Goal: Task Accomplishment & Management: Manage account settings

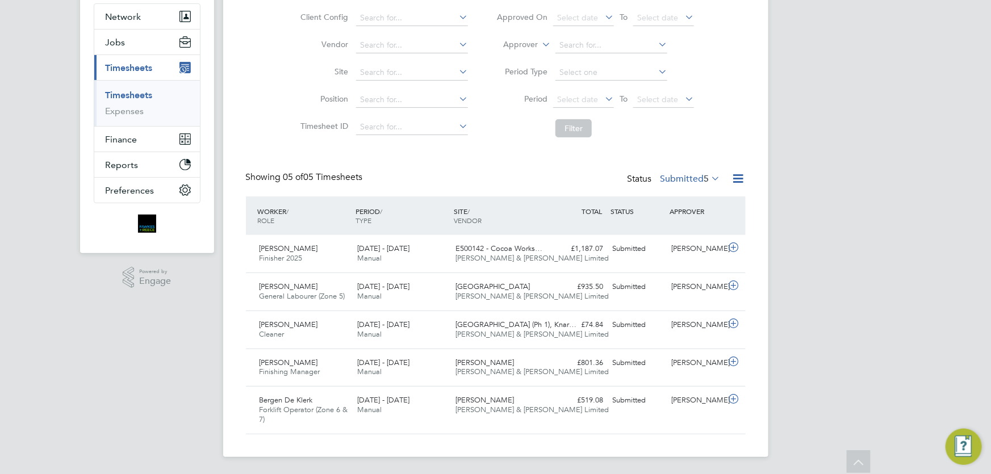
click at [698, 139] on li "Filter" at bounding box center [595, 129] width 226 height 30
click at [727, 143] on div "Timesheets New Timesheet Timesheets I Follow All Timesheets Client Config Vendo…" at bounding box center [496, 189] width 500 height 490
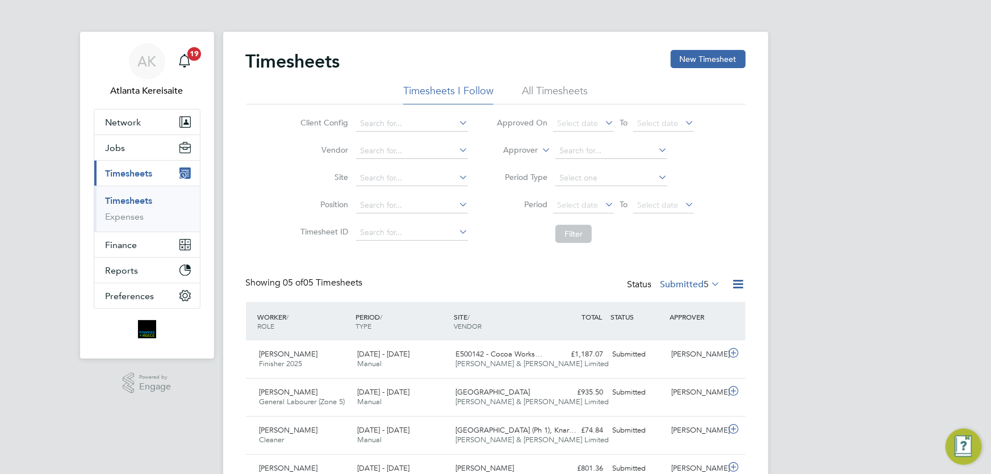
click at [884, 127] on div "AK Atlanta Kereisaite Notifications 19 Applications: Network Team Members Busin…" at bounding box center [495, 290] width 991 height 581
click at [548, 60] on div "Timesheets New Timesheet" at bounding box center [496, 67] width 500 height 34
click at [190, 52] on span "19" at bounding box center [194, 54] width 14 height 14
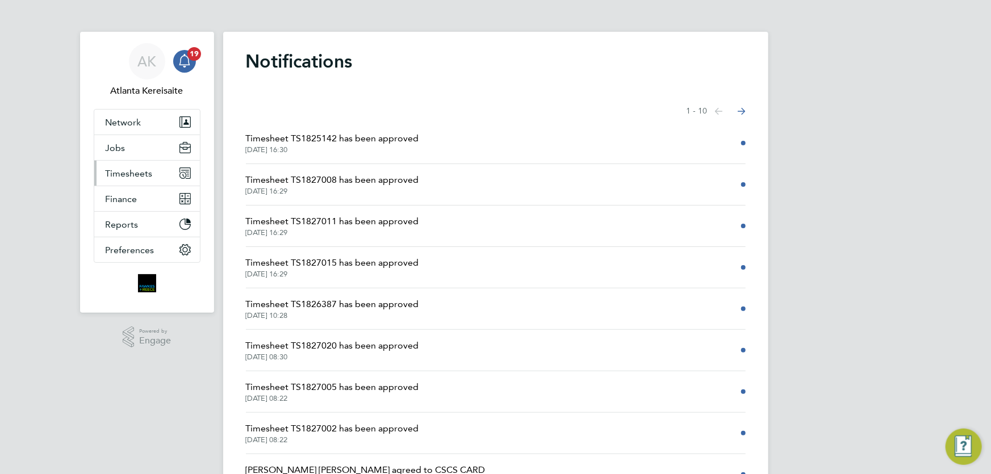
click at [141, 173] on span "Timesheets" at bounding box center [129, 173] width 47 height 11
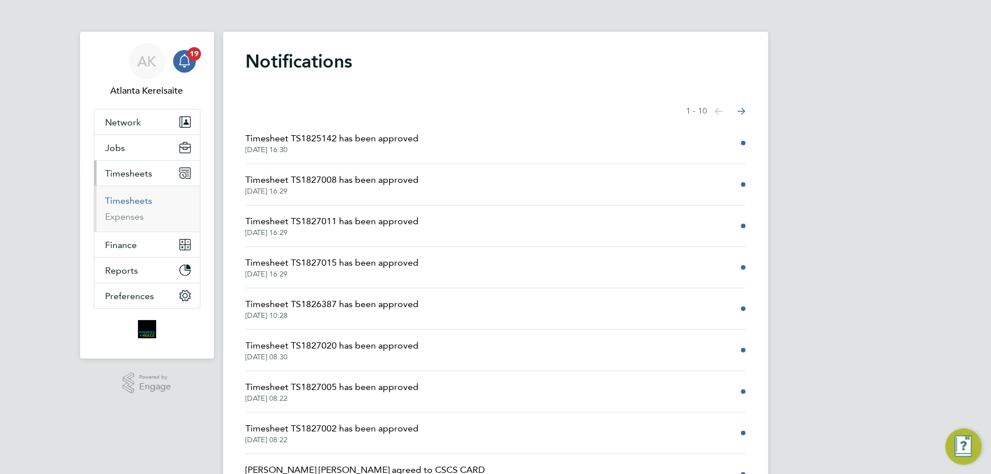
click at [141, 197] on link "Timesheets" at bounding box center [129, 200] width 47 height 11
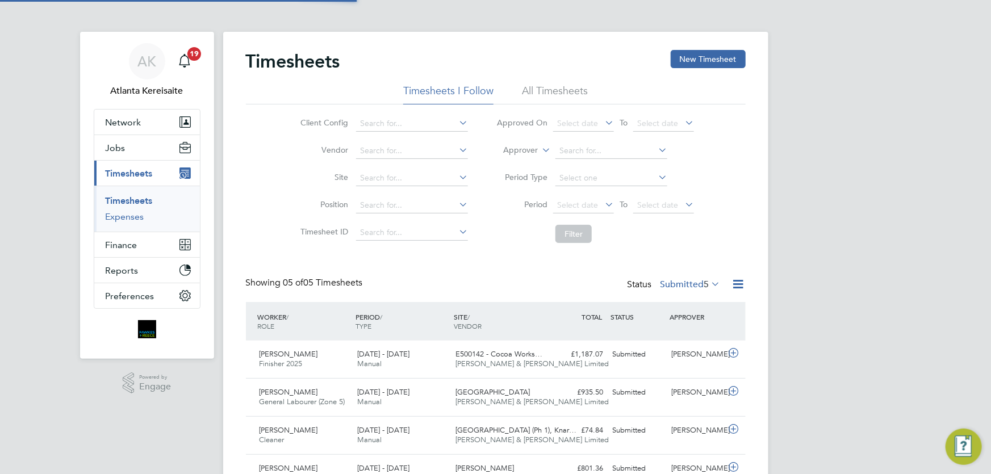
scroll to position [28, 98]
click at [910, 72] on div "AK Atlanta Kereisaite Notifications 19 Applications: Network Team Members Busin…" at bounding box center [495, 290] width 991 height 581
